Goal: Transaction & Acquisition: Purchase product/service

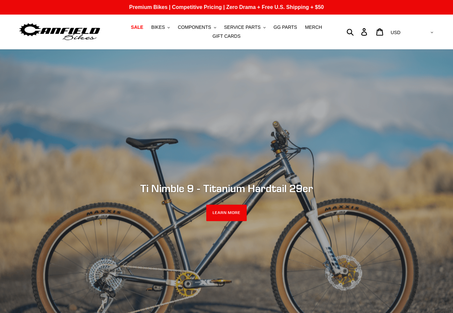
click at [160, 31] on button "BIKES .cls-1{fill:#231f20}" at bounding box center [160, 27] width 25 height 9
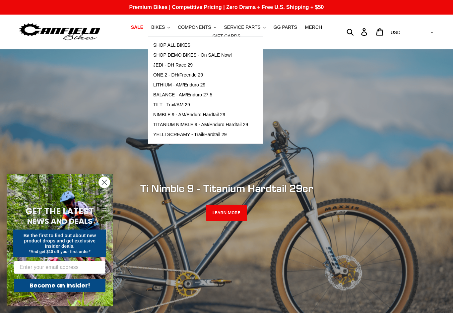
click at [281, 27] on span "GG PARTS" at bounding box center [285, 28] width 24 height 6
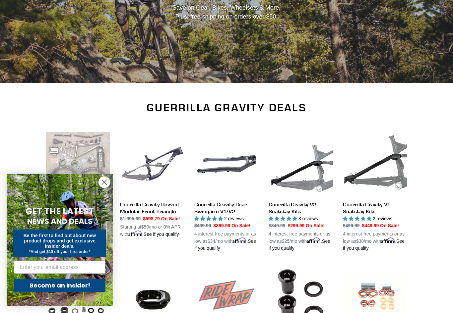
scroll to position [124, 0]
click at [101, 188] on circle "Close dialog" at bounding box center [104, 182] width 11 height 11
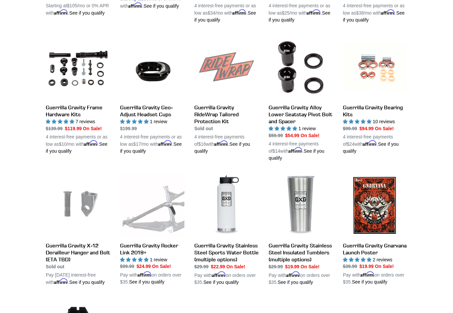
scroll to position [361, 0]
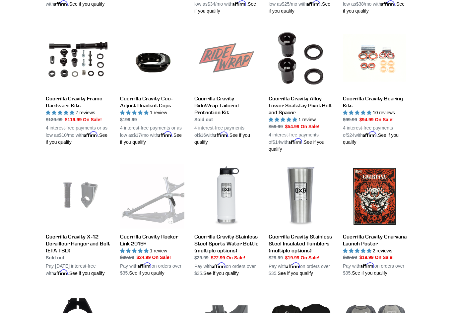
click at [130, 240] on link "Guerrilla Gravity Rocker Link 2019+" at bounding box center [152, 220] width 64 height 113
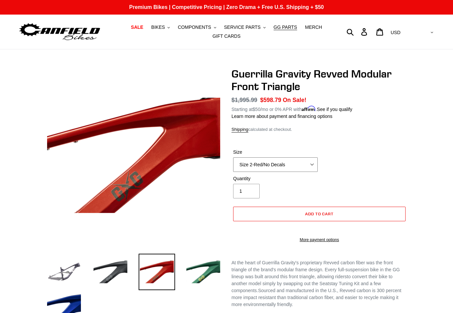
click at [247, 167] on select "Size 2-Gloss Black/No Decals Size 2-Black/Red Decals Size 2-Black/Silver Decals…" at bounding box center [275, 164] width 84 height 15
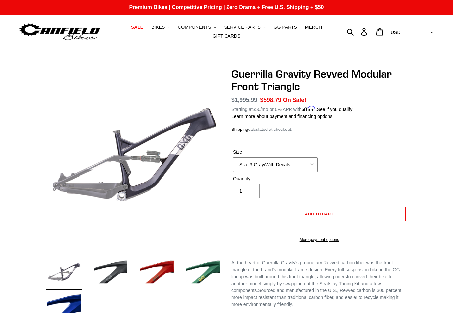
click at [254, 167] on select "Size 2-Gloss Black/No Decals Size 2-Black/Red Decals Size 2-Black/Silver Decals…" at bounding box center [275, 164] width 84 height 15
click at [248, 169] on select "Size 2-Gloss Black/No Decals Size 2-Black/Red Decals Size 2-Black/Silver Decals…" at bounding box center [275, 164] width 84 height 15
click at [248, 165] on select "Size 2-Gloss Black/No Decals Size 2-Black/Red Decals Size 2-Black/Silver Decals…" at bounding box center [275, 164] width 84 height 15
click at [253, 168] on select "Size 2-Gloss Black/No Decals Size 2-Black/Red Decals Size 2-Black/Silver Decals…" at bounding box center [275, 164] width 84 height 15
click at [249, 166] on select "Size 2-Gloss Black/No Decals Size 2-Black/Red Decals Size 2-Black/Silver Decals…" at bounding box center [275, 164] width 84 height 15
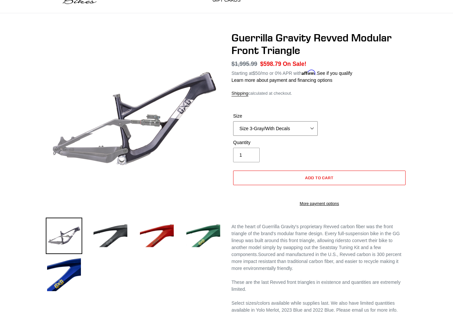
scroll to position [88, 0]
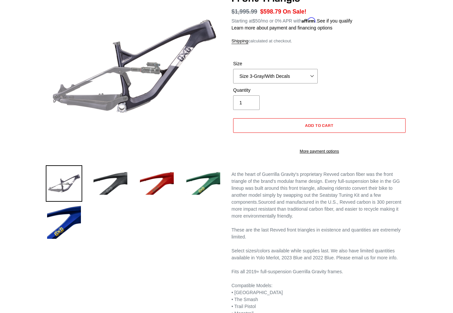
click at [104, 185] on img at bounding box center [110, 183] width 36 height 36
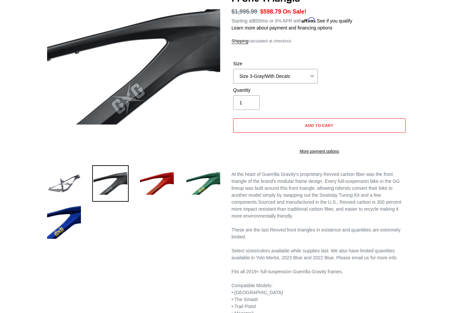
click at [57, 193] on img at bounding box center [64, 183] width 36 height 36
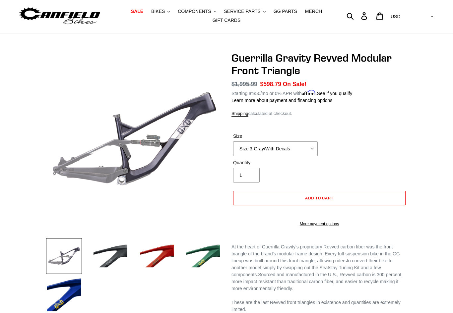
scroll to position [16, 0]
click at [252, 149] on select "Size 2-Gloss Black/No Decals Size 2-Black/Red Decals Size 2-Black/Silver Decals…" at bounding box center [275, 149] width 84 height 15
select select "Size 3-Black/No Decals"
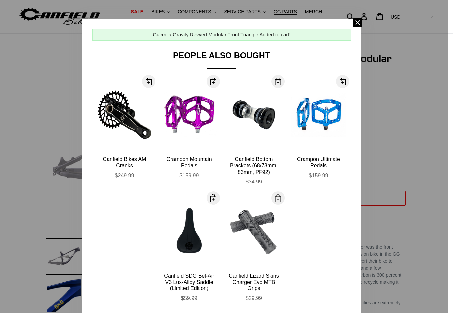
click at [354, 23] on span at bounding box center [357, 23] width 10 height 10
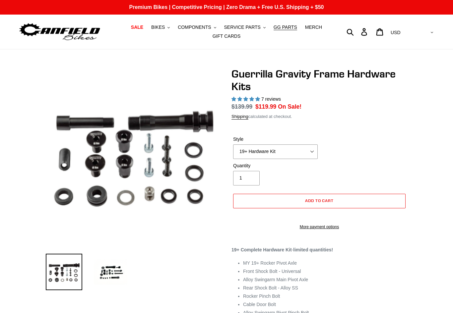
select select "highest-rating"
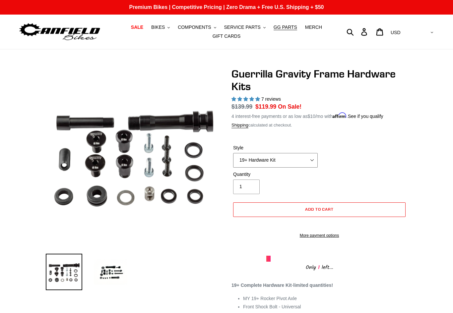
click at [247, 165] on select "19+ Hardware Kit 21+ V2 Trail Pistol Complete Hardware Kit" at bounding box center [275, 160] width 84 height 15
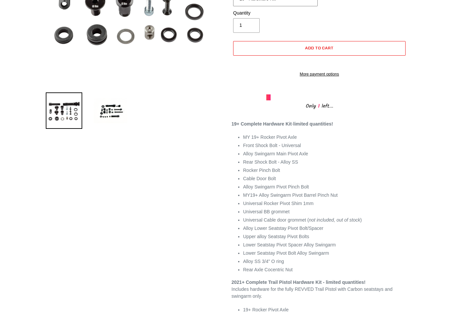
scroll to position [161, 0]
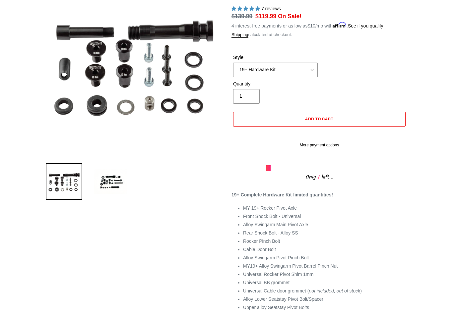
click at [109, 187] on img at bounding box center [110, 181] width 36 height 36
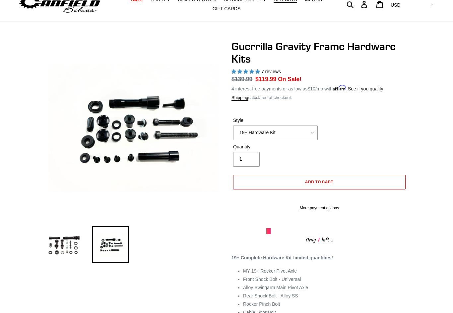
click at [61, 244] on img at bounding box center [64, 244] width 36 height 36
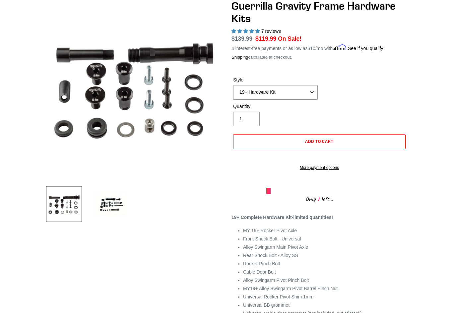
scroll to position [0, 0]
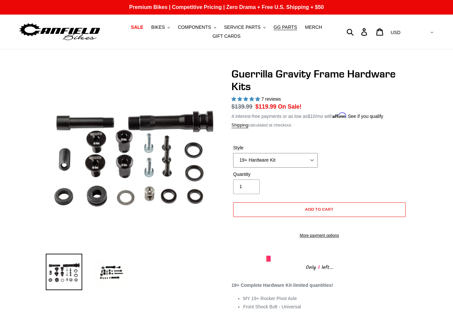
click at [249, 163] on select "19+ Hardware Kit 21+ V2 Trail Pistol Complete Hardware Kit" at bounding box center [275, 160] width 84 height 15
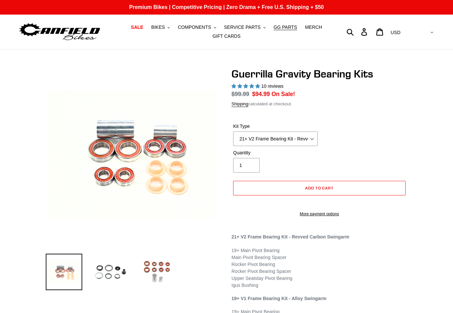
select select "highest-rating"
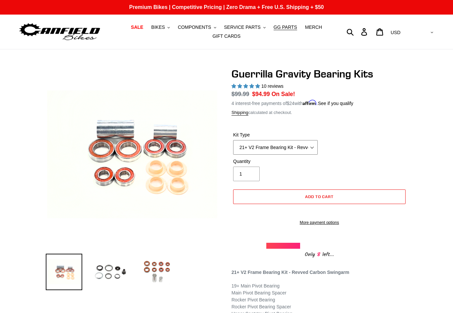
click at [247, 149] on select "21+ V2 Frame Bearing Kit - Revved Carbon Swingarm - In Stock 19+ V1 Frame Beari…" at bounding box center [275, 147] width 84 height 15
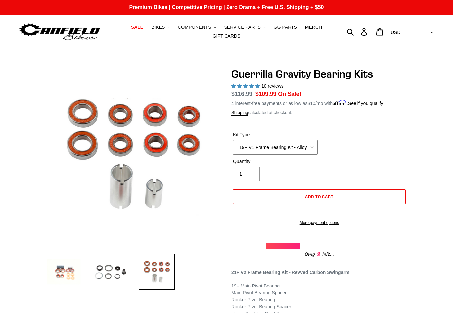
click at [245, 150] on select "21+ V2 Frame Bearing Kit - Revved Carbon Swingarm - In Stock 19+ V1 Frame Beari…" at bounding box center [275, 147] width 84 height 15
click at [245, 145] on select "21+ V2 Frame Bearing Kit - Revved Carbon Swingarm - In Stock 19+ V1 Frame Beari…" at bounding box center [275, 147] width 84 height 15
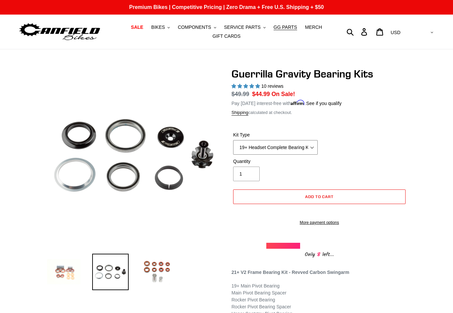
click at [245, 150] on select "21+ V2 Frame Bearing Kit - Revved Carbon Swingarm - In Stock 19+ V1 Frame Beari…" at bounding box center [275, 147] width 84 height 15
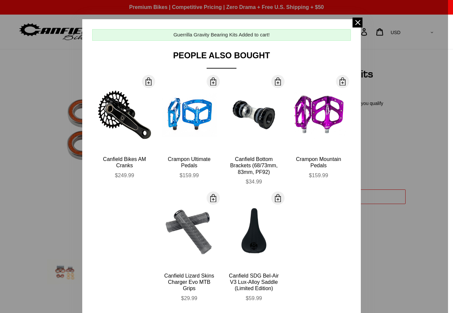
click at [354, 20] on span at bounding box center [357, 23] width 10 height 10
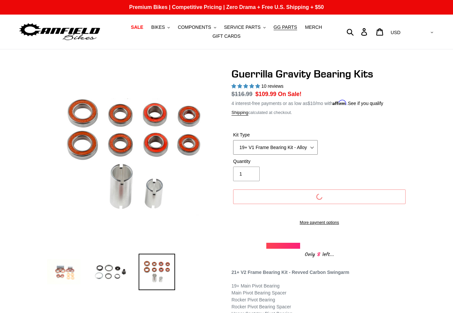
click at [268, 149] on select "21+ V2 Frame Bearing Kit - Revved Carbon Swingarm - In Stock 19+ V1 Frame Beari…" at bounding box center [275, 147] width 84 height 15
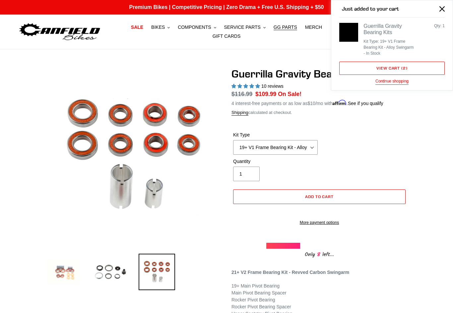
click at [269, 122] on form "Kit Type 21+ V2 Frame Bearing Kit - Revved Carbon Swingarm - In Stock 19+ V1 Fr…" at bounding box center [319, 176] width 176 height 111
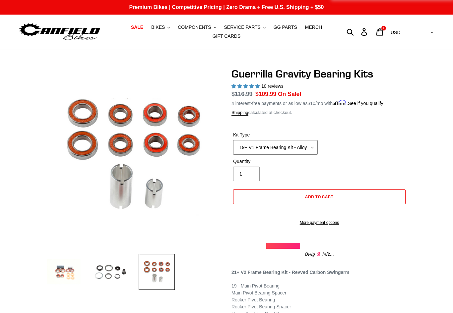
click at [249, 149] on select "21+ V2 Frame Bearing Kit - Revved Carbon Swingarm - In Stock 19+ V1 Frame Beari…" at bounding box center [275, 147] width 84 height 15
select select "19+ Headset Complete Bearing Kit - In Stock"
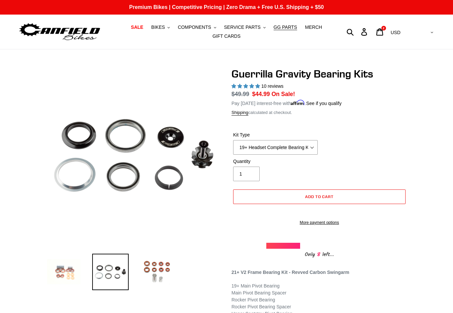
click at [257, 198] on button "Add to cart" at bounding box center [319, 197] width 172 height 15
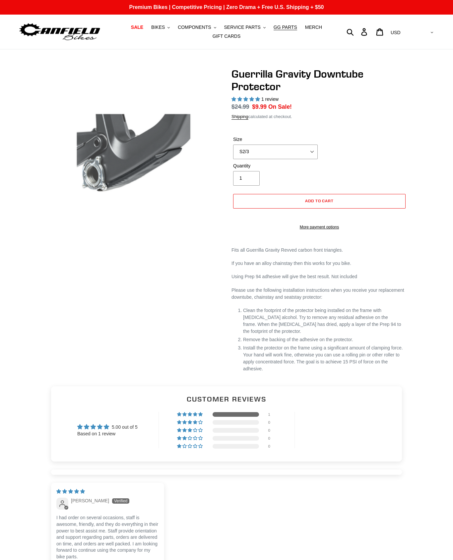
select select "highest-rating"
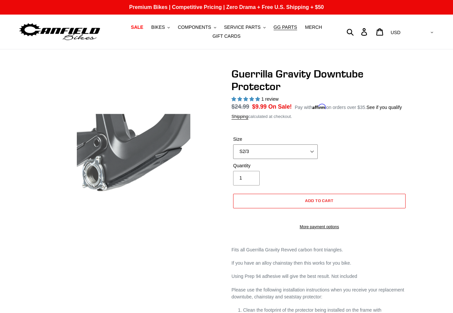
click at [243, 159] on select "S2/3 S4" at bounding box center [275, 151] width 84 height 15
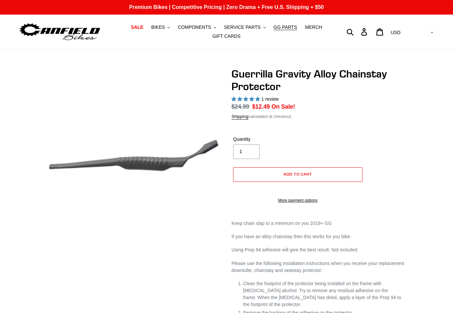
select select "highest-rating"
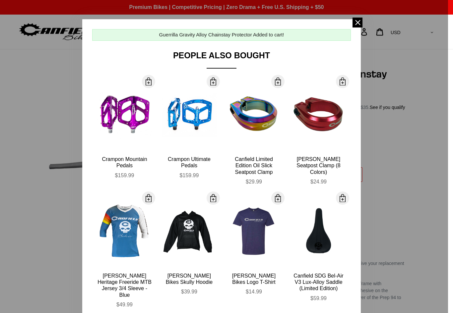
click at [358, 23] on span at bounding box center [357, 23] width 10 height 10
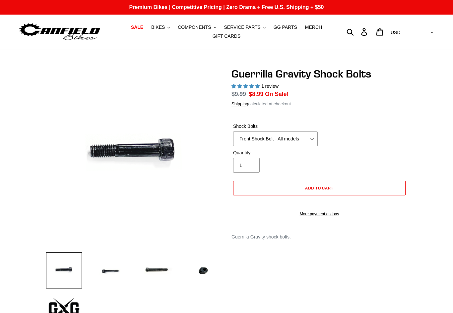
select select "highest-rating"
click at [247, 146] on select "Front Shock Bolt - All models Rear Shock Bolt - Alloy Seatstay Rear Shock Bolt …" at bounding box center [275, 139] width 84 height 15
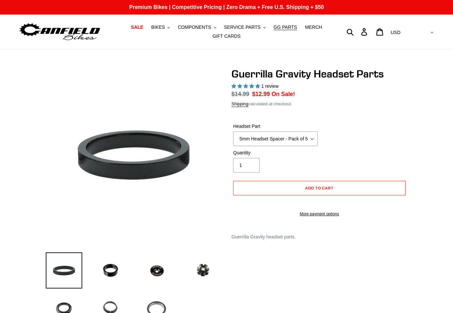
select select "highest-rating"
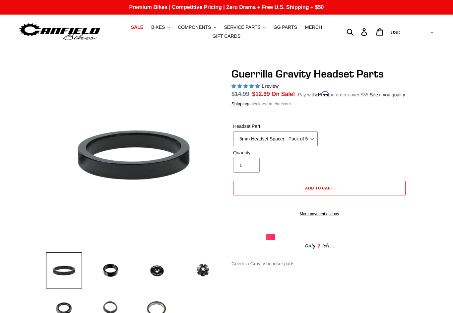
click at [247, 145] on select "5mm Headset Spacer - Pack of 5 10mm Headset Spacer - Pack of 3 Top Cap Starnut …" at bounding box center [275, 139] width 84 height 15
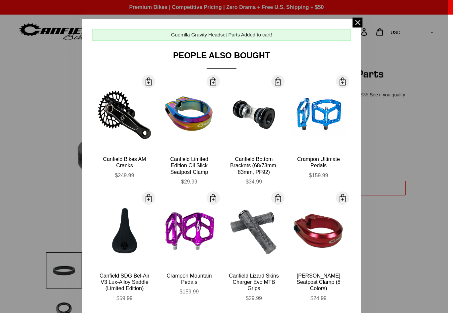
click at [356, 24] on span at bounding box center [357, 23] width 10 height 10
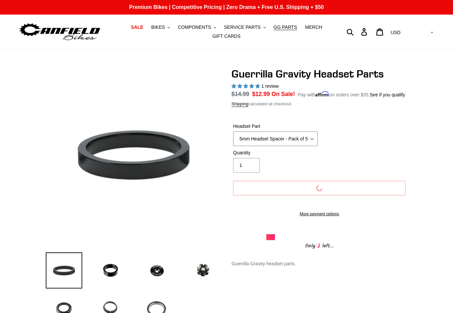
click at [261, 146] on select "5mm Headset Spacer - Pack of 5 10mm Headset Spacer - Pack of 3 Top Cap Starnut …" at bounding box center [275, 139] width 84 height 15
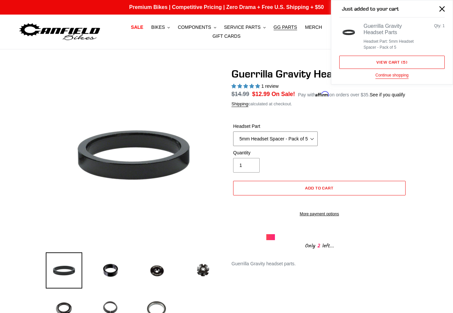
click at [253, 146] on select "5mm Headset Spacer - Pack of 5 10mm Headset Spacer - Pack of 3 Top Cap Starnut …" at bounding box center [275, 139] width 84 height 15
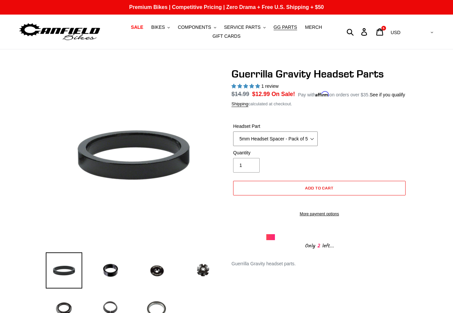
select select "10mm Headset Spacer - Pack of 3"
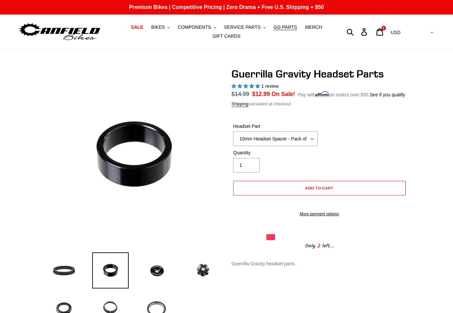
click at [251, 195] on button "Add to cart" at bounding box center [319, 188] width 172 height 15
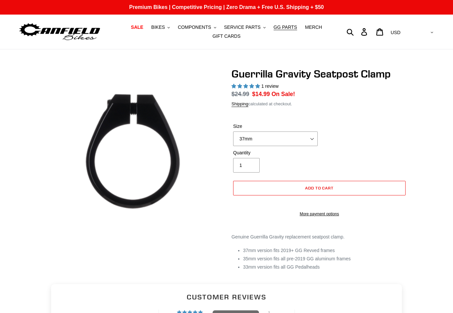
select select "highest-rating"
click at [247, 146] on select "37mm 35mm 33mm" at bounding box center [275, 139] width 84 height 15
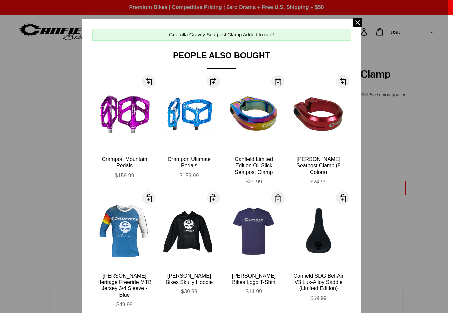
click at [349, 19] on div at bounding box center [226, 156] width 453 height 313
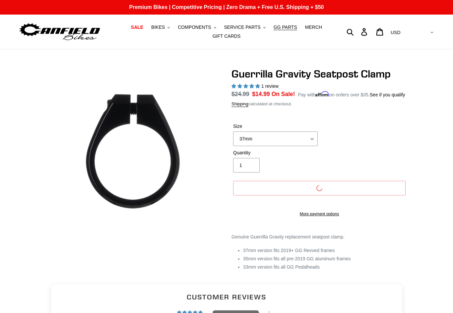
click at [383, 31] on icon at bounding box center [379, 31] width 7 height 7
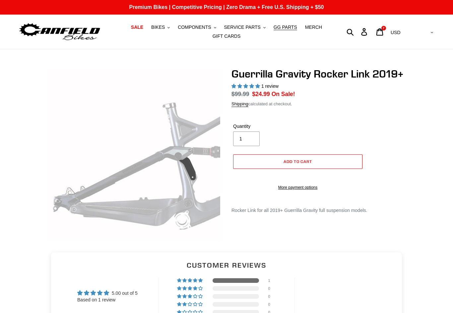
select select "highest-rating"
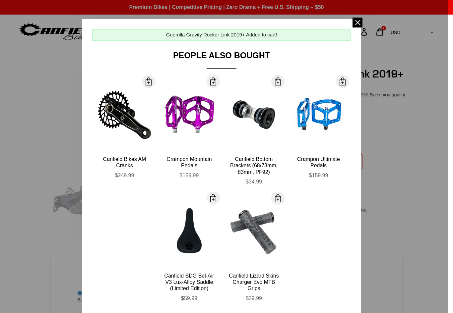
click at [357, 19] on span at bounding box center [357, 23] width 10 height 10
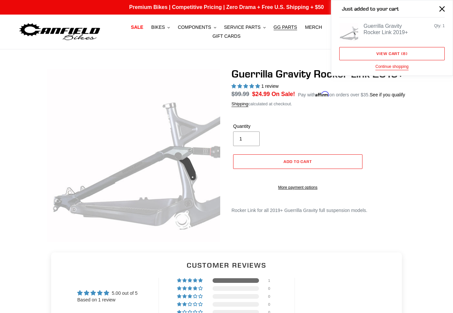
click at [281, 26] on span "GG PARTS" at bounding box center [285, 28] width 24 height 6
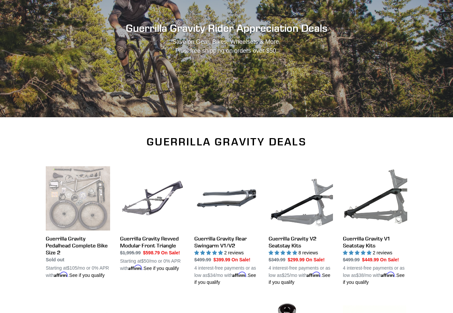
scroll to position [88, 0]
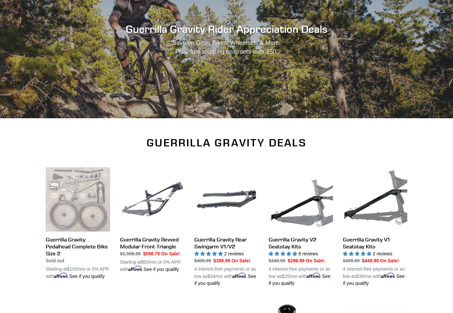
click at [208, 244] on link "Guerrilla Gravity Rear Swingarm V1/V2" at bounding box center [226, 227] width 64 height 120
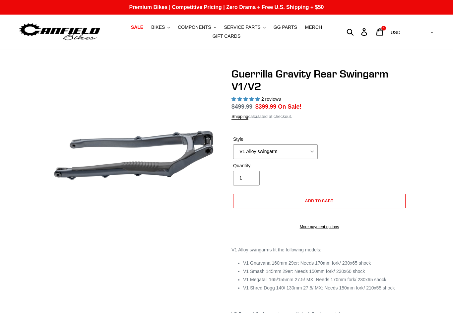
select select "highest-rating"
click at [247, 154] on select "V1 Alloy swingarm V2 Revved Carbon swingarm" at bounding box center [275, 151] width 84 height 15
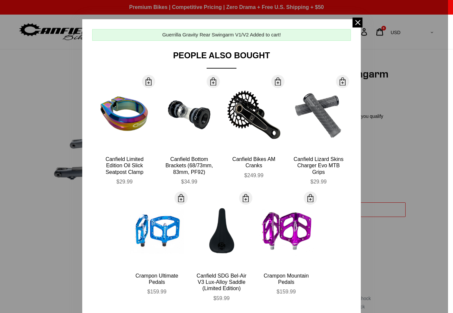
click at [358, 26] on span at bounding box center [357, 23] width 10 height 10
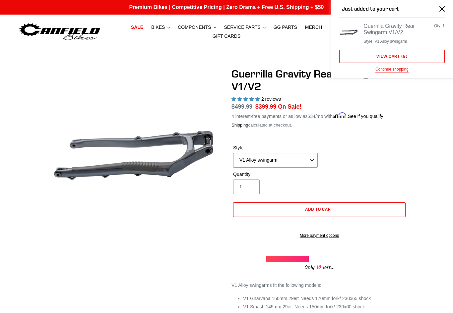
click at [363, 54] on link "View cart ( 9 )" at bounding box center [391, 56] width 105 height 13
